Goal: Task Accomplishment & Management: Manage account settings

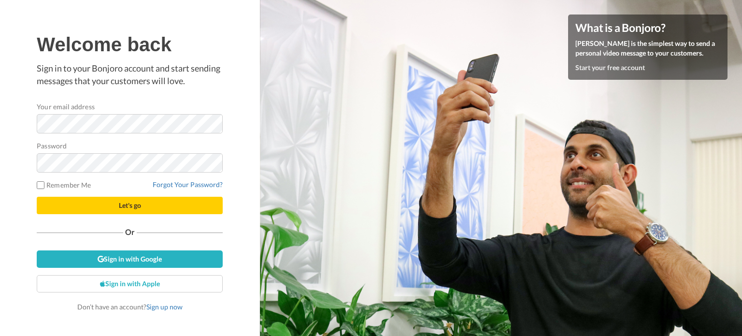
click at [146, 145] on div "Password" at bounding box center [130, 157] width 186 height 32
click at [130, 203] on span "Let's go" at bounding box center [130, 205] width 22 height 8
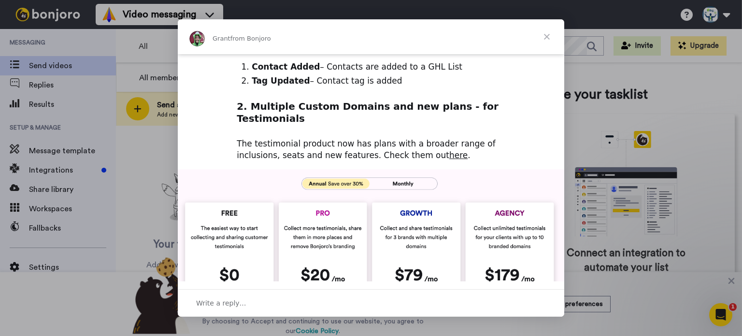
scroll to position [298, 0]
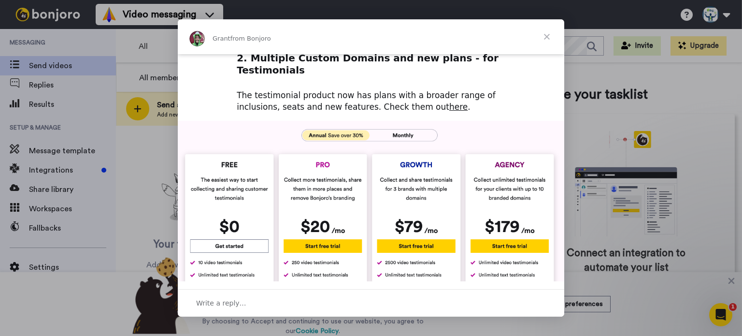
click at [546, 38] on span "Close" at bounding box center [547, 36] width 35 height 35
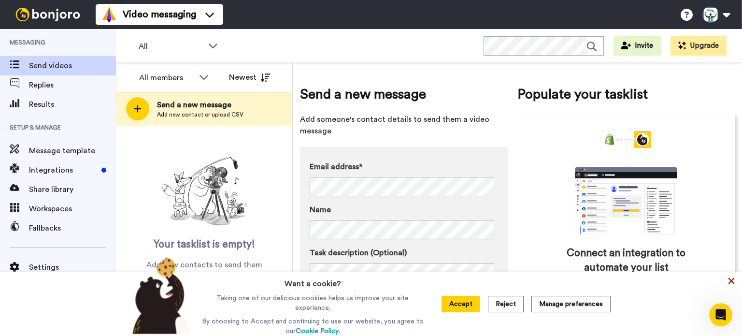
click at [729, 282] on icon at bounding box center [732, 281] width 10 height 10
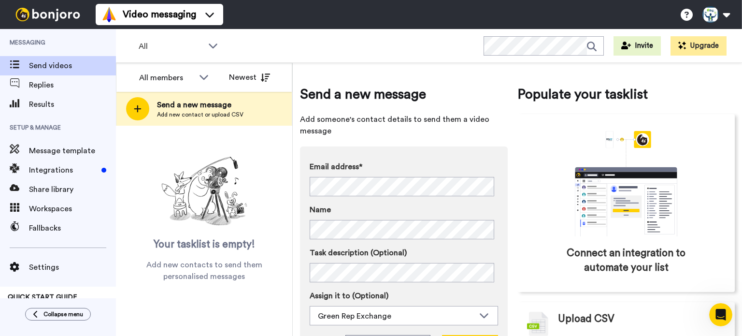
click at [51, 10] on img at bounding box center [48, 15] width 72 height 14
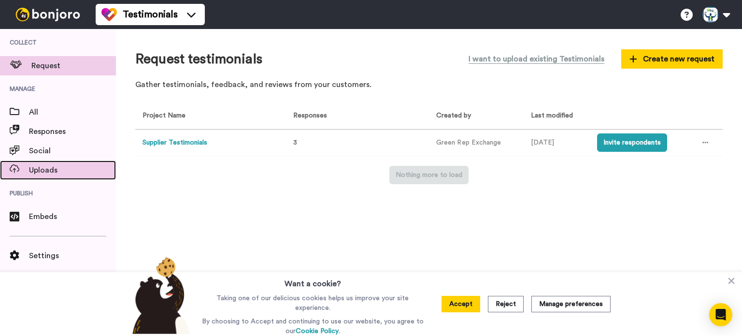
click at [46, 170] on span "Uploads" at bounding box center [72, 170] width 87 height 12
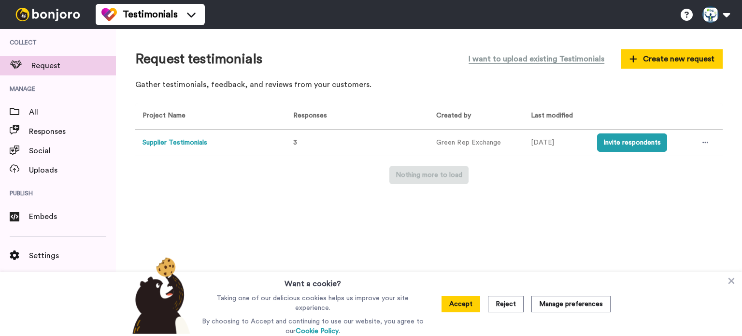
click at [168, 143] on button "Supplier Testimonials" at bounding box center [175, 143] width 65 height 10
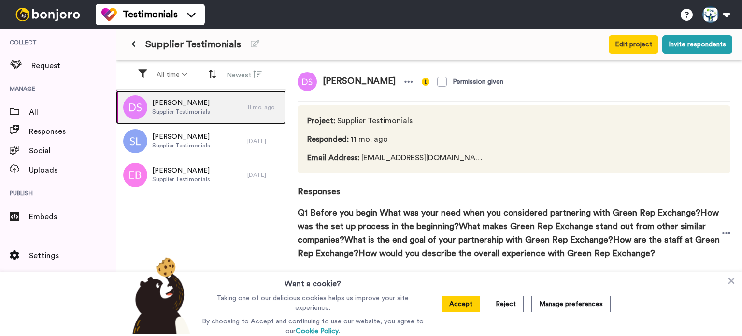
click at [222, 107] on div "David Spadafora Supplier Testimonials" at bounding box center [181, 107] width 131 height 34
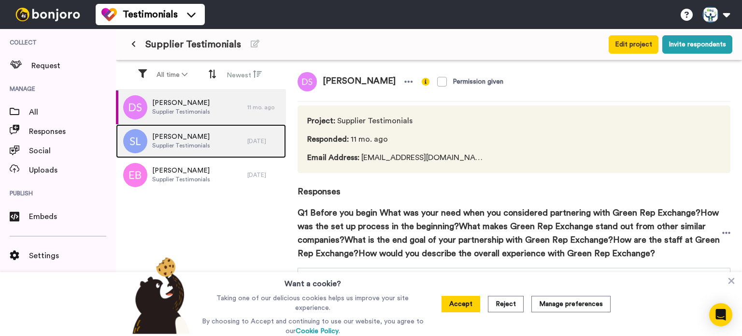
click at [222, 145] on div "Sera Liu Supplier Testimonials" at bounding box center [181, 141] width 131 height 34
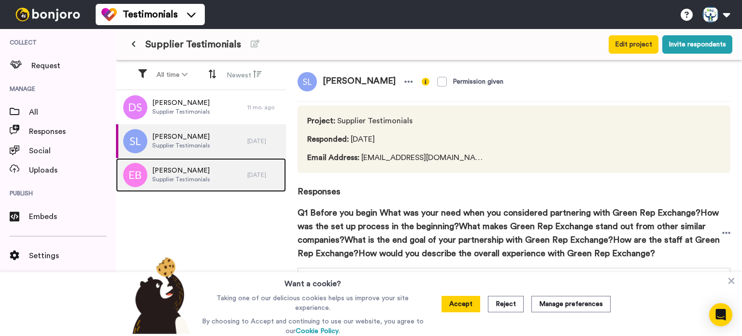
click at [216, 173] on div "Elisabeth Burrow Supplier Testimonials" at bounding box center [181, 175] width 131 height 34
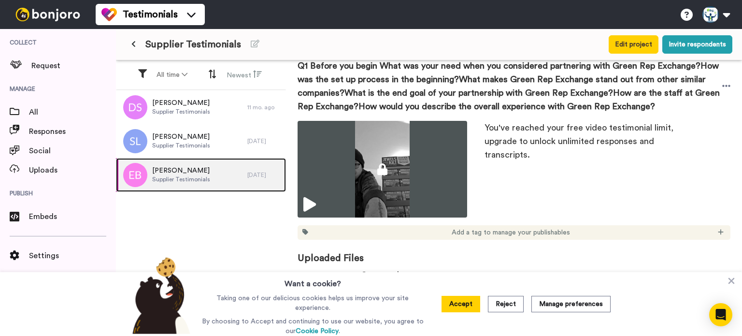
scroll to position [87, 0]
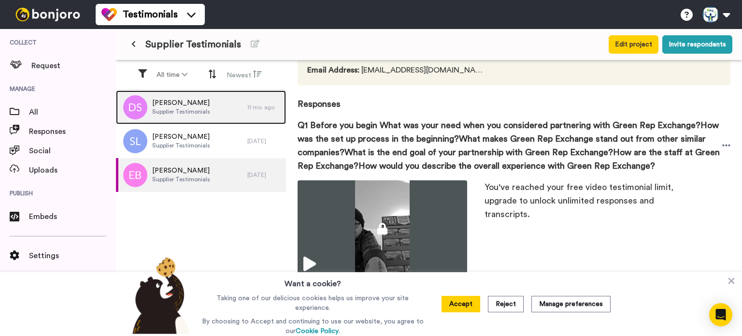
click at [229, 113] on div "David Spadafora Supplier Testimonials" at bounding box center [181, 107] width 131 height 34
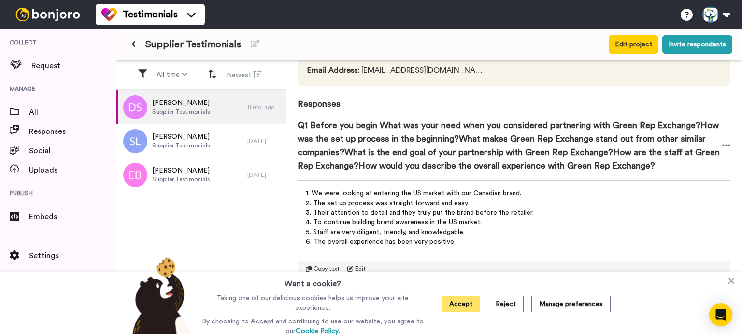
click at [450, 306] on button "Accept" at bounding box center [461, 304] width 39 height 16
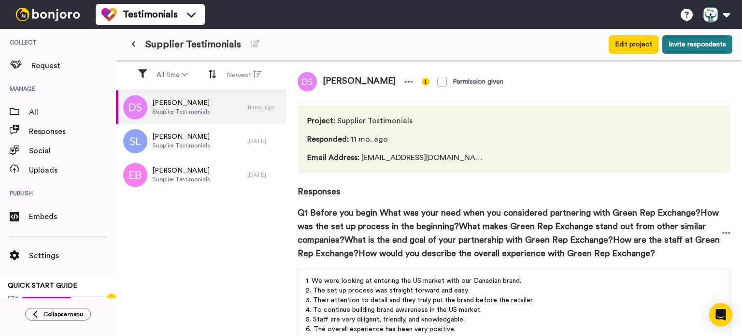
click at [680, 48] on button "Invite respondents" at bounding box center [698, 44] width 70 height 18
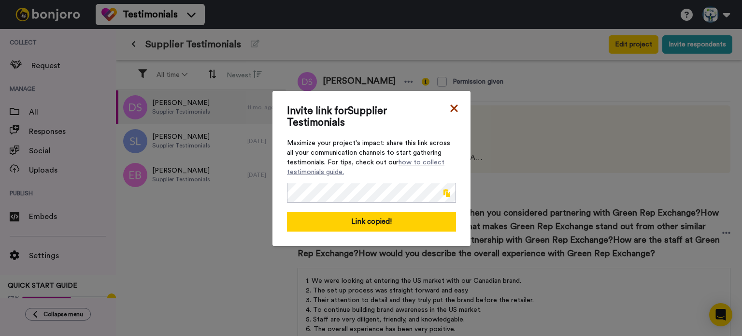
click at [449, 112] on icon at bounding box center [454, 108] width 10 height 12
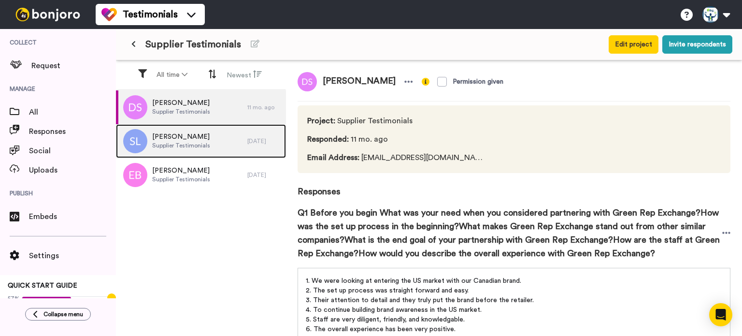
click at [222, 141] on div "Sera Liu Supplier Testimonials" at bounding box center [181, 141] width 131 height 34
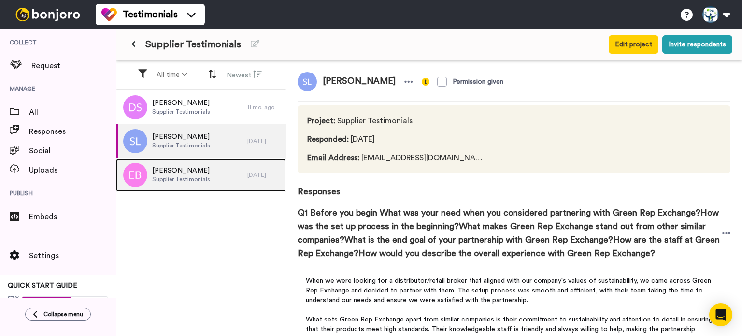
click at [226, 177] on div "Elisabeth Burrow Supplier Testimonials" at bounding box center [181, 175] width 131 height 34
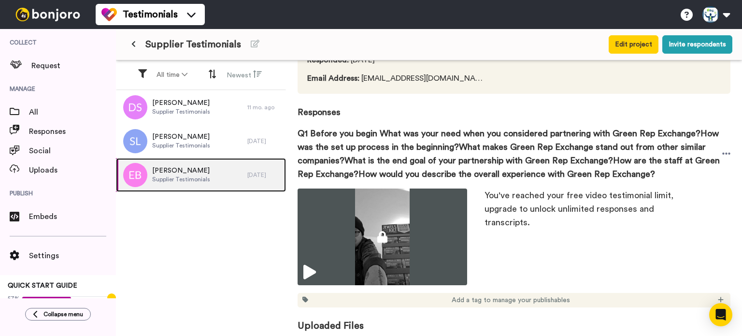
scroll to position [97, 0]
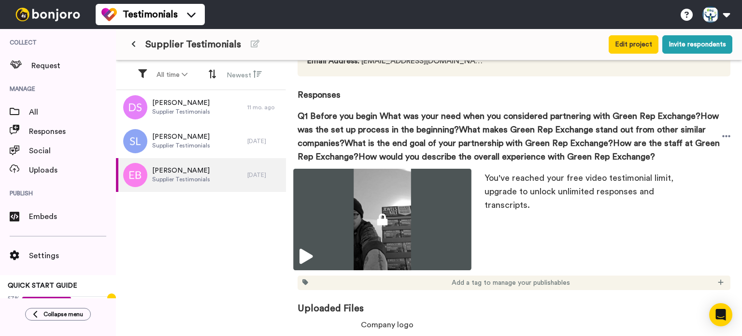
click at [307, 256] on icon at bounding box center [306, 256] width 13 height 15
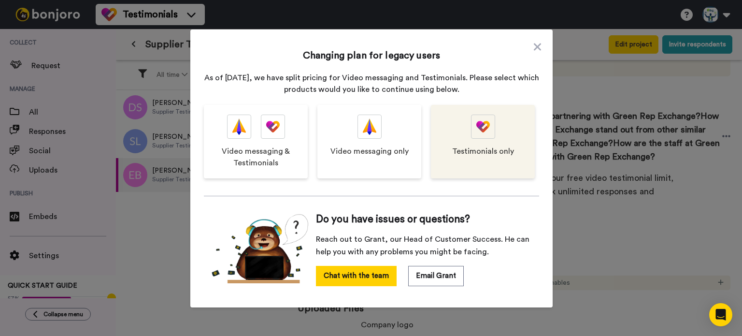
click at [470, 148] on span "Testimonials only" at bounding box center [483, 151] width 62 height 12
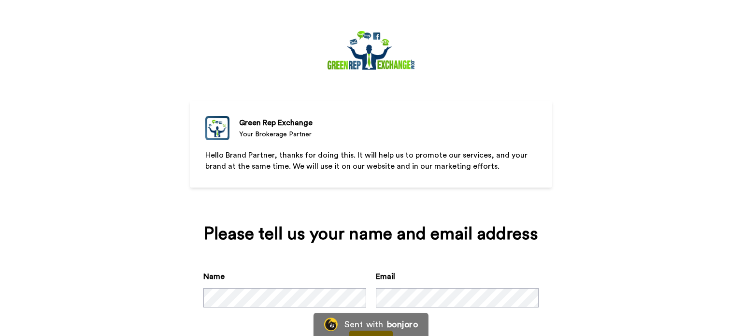
scroll to position [41, 0]
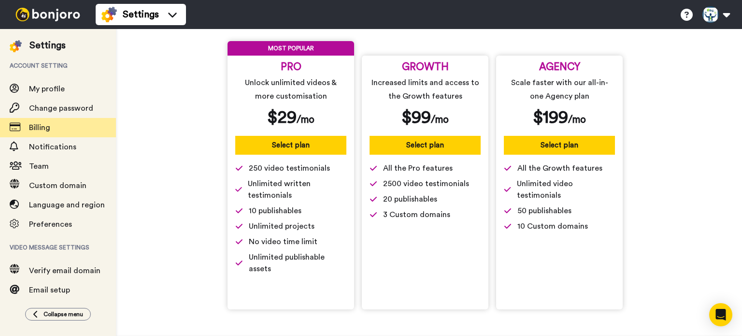
scroll to position [27, 0]
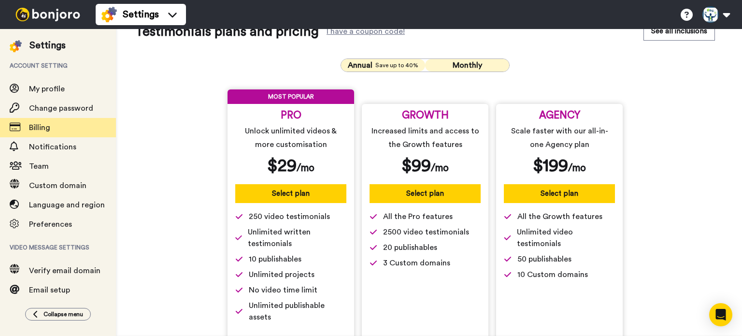
click at [389, 65] on span "Save up to 40%" at bounding box center [397, 65] width 43 height 8
click at [466, 67] on span "Monthly" at bounding box center [467, 65] width 29 height 8
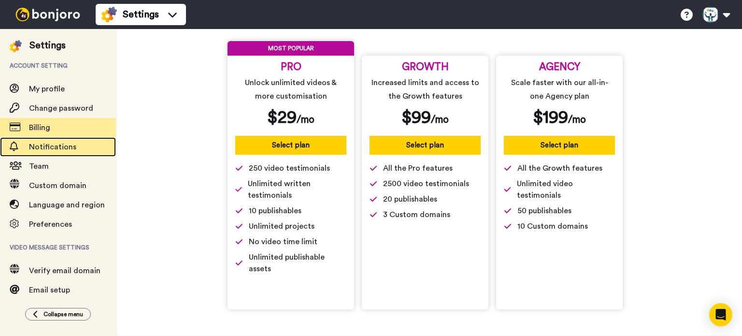
click at [45, 144] on span "Notifications" at bounding box center [52, 147] width 47 height 8
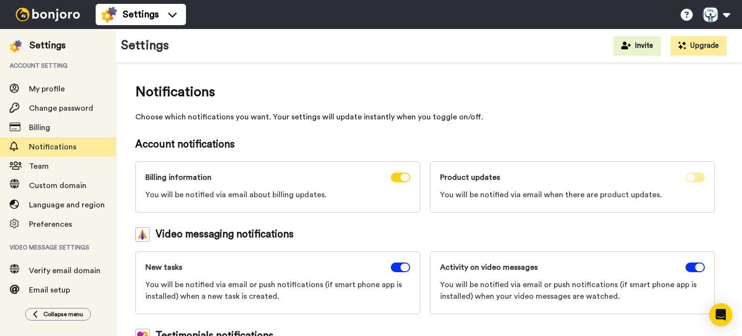
click at [690, 176] on icon at bounding box center [691, 178] width 9 height 8
click at [708, 19] on button at bounding box center [716, 14] width 37 height 21
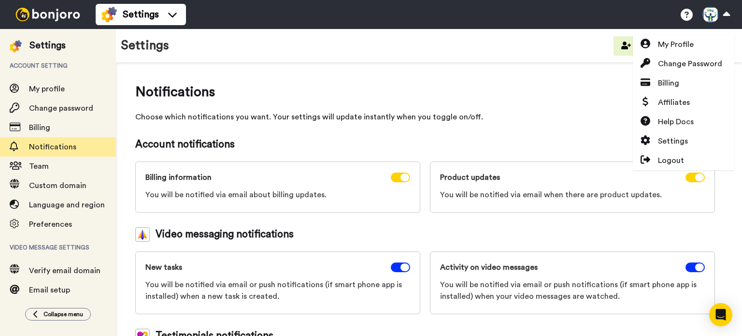
click at [508, 79] on div "Notifications Choose which notifications you want. Your settings will update in…" at bounding box center [429, 255] width 626 height 384
